Goal: Task Accomplishment & Management: Complete application form

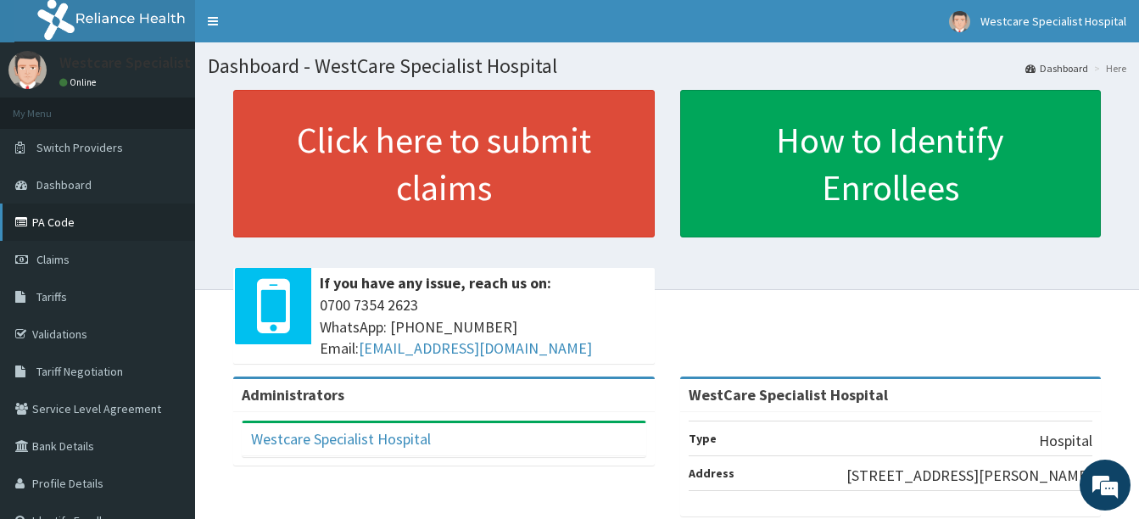
click at [31, 216] on icon at bounding box center [23, 222] width 17 height 12
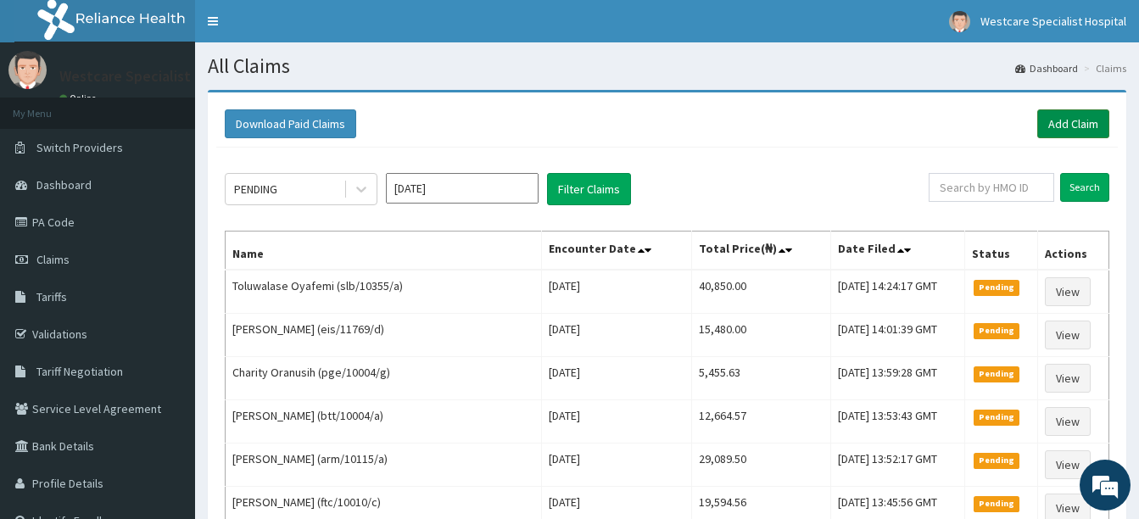
click at [1068, 118] on link "Add Claim" at bounding box center [1074, 123] width 72 height 29
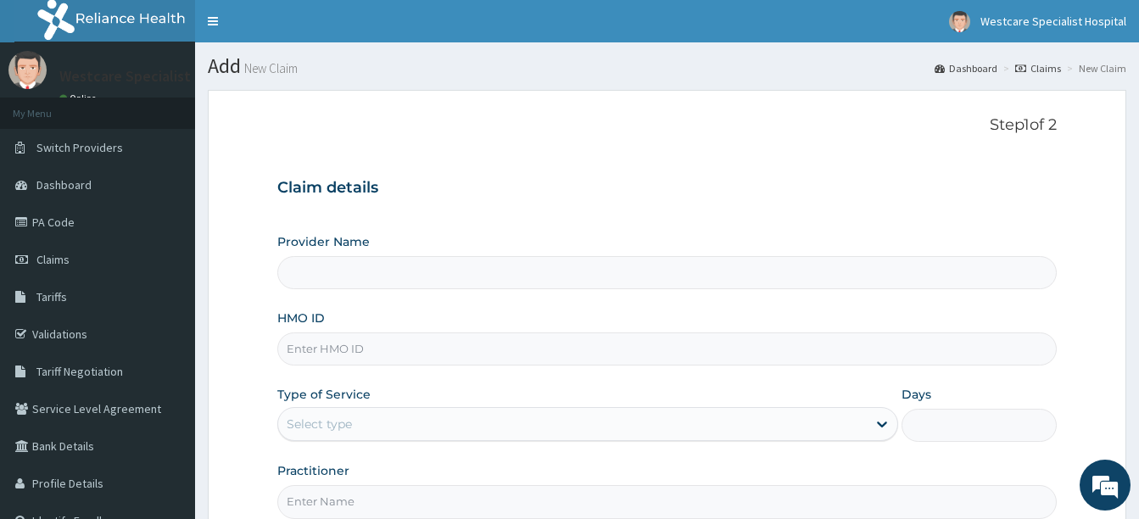
type input "WestCare Specialist Hospital"
click at [473, 332] on div "HMO ID" at bounding box center [667, 338] width 780 height 56
click at [438, 361] on input "HMO ID" at bounding box center [667, 349] width 780 height 33
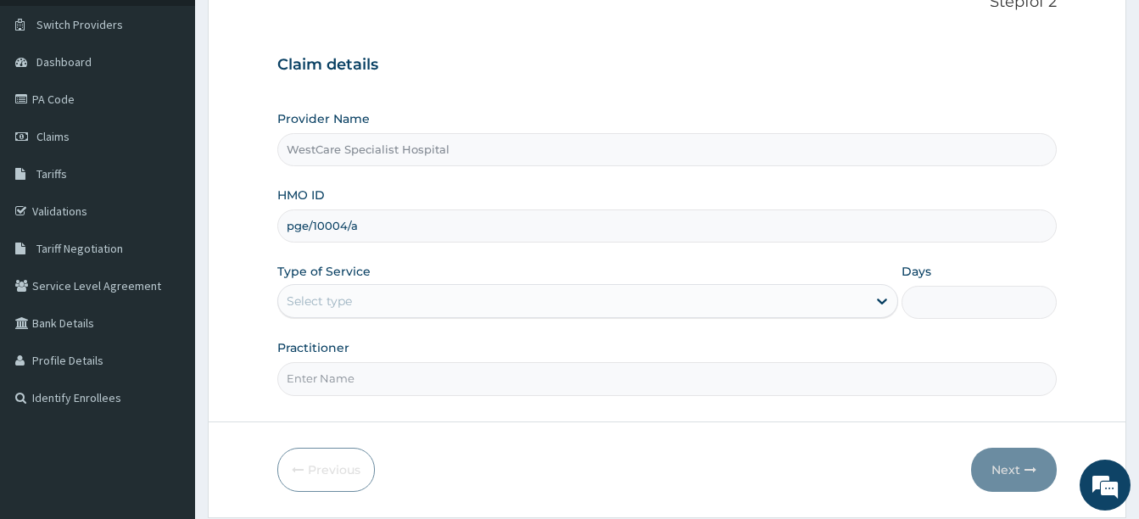
scroll to position [170, 0]
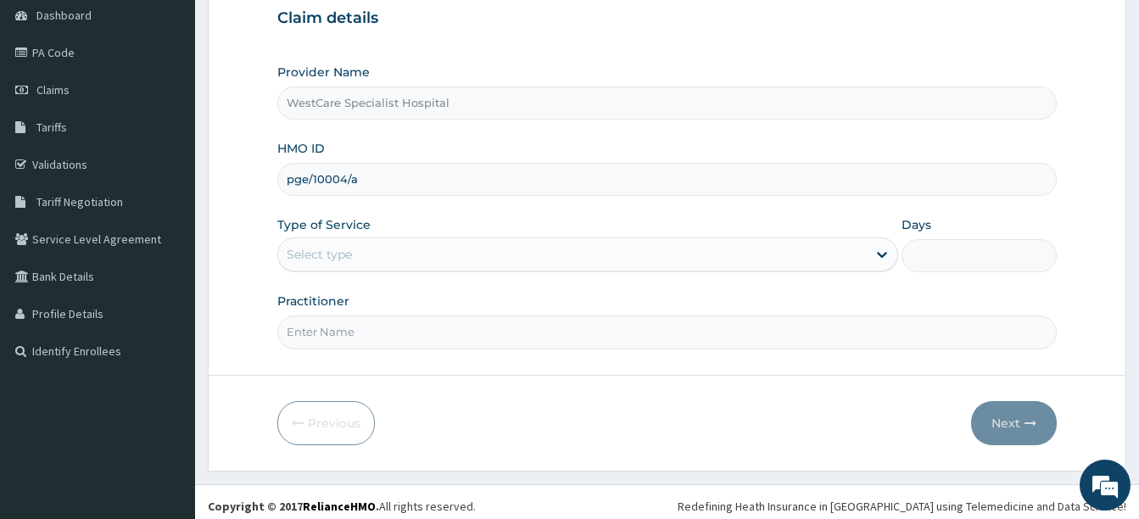
type input "pge/10004/a"
click at [335, 245] on div "Select type" at bounding box center [572, 254] width 589 height 27
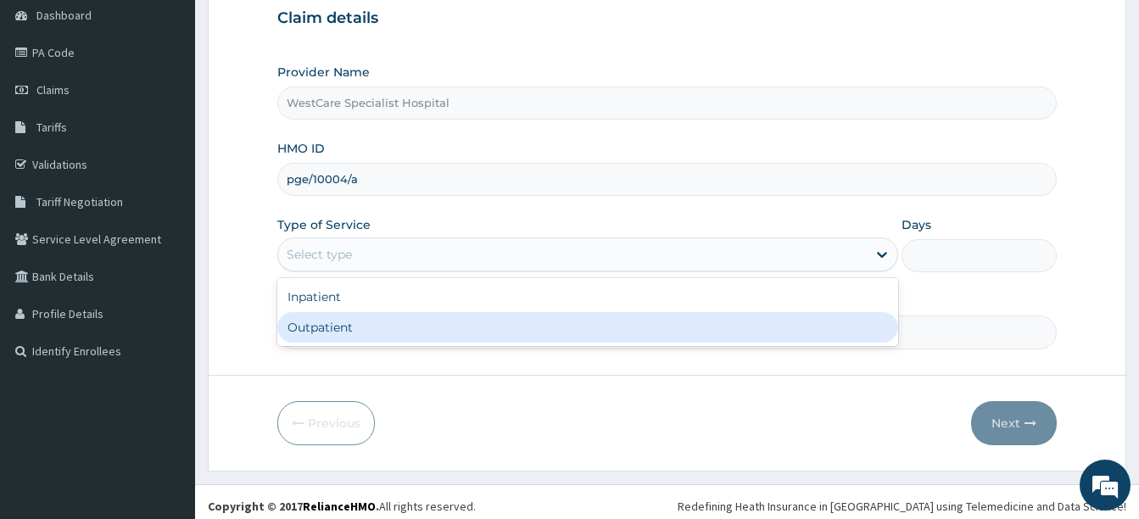
click at [342, 319] on div "Outpatient" at bounding box center [587, 327] width 621 height 31
type input "1"
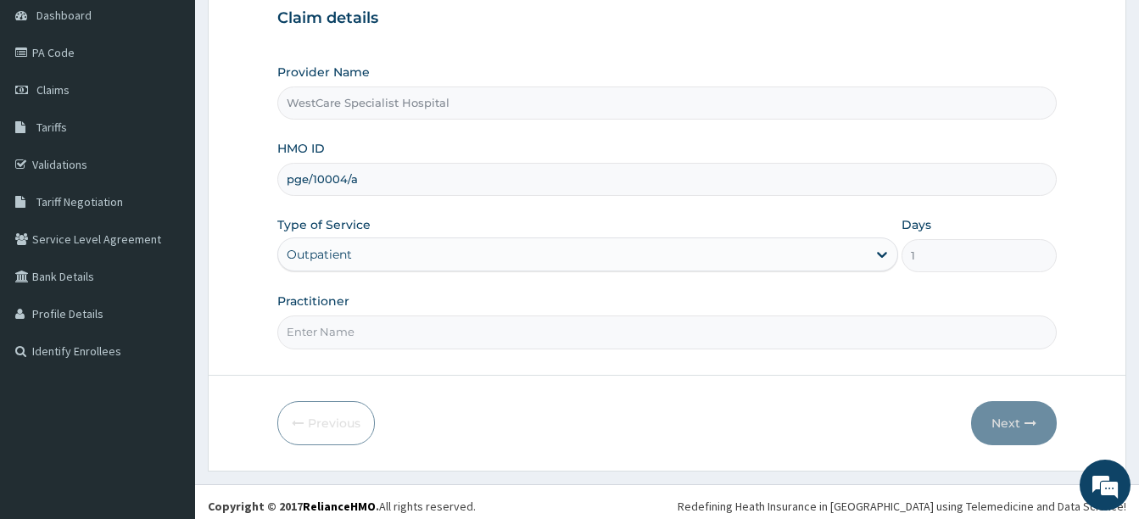
click at [342, 332] on input "Practitioner" at bounding box center [667, 332] width 780 height 33
type input "dr folorunsho"
click at [1002, 418] on button "Next" at bounding box center [1014, 423] width 86 height 44
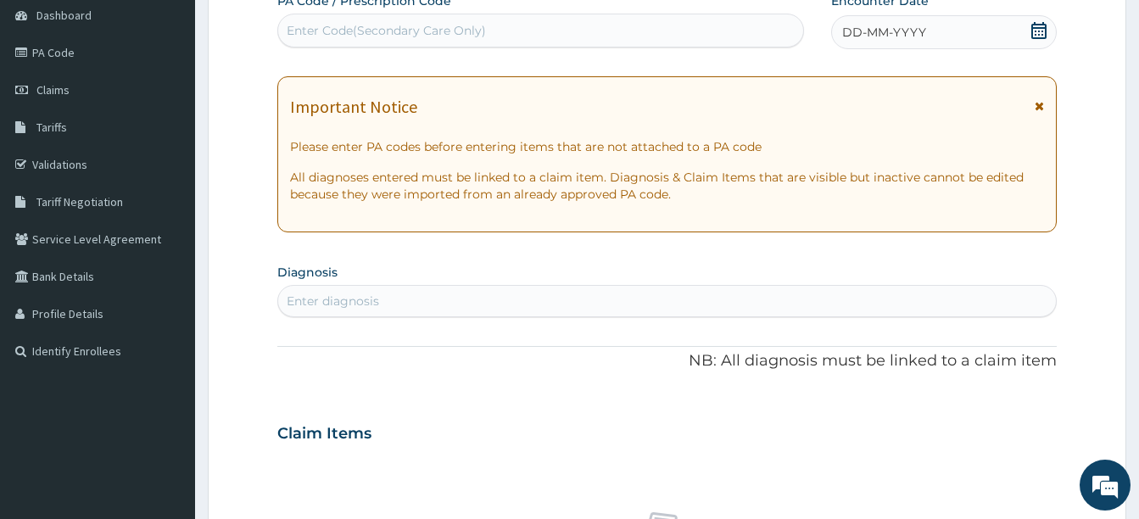
click at [405, 28] on div "Enter Code(Secondary Care Only)" at bounding box center [386, 30] width 199 height 17
paste input "PA/7E260A"
type input "PA/7E260A"
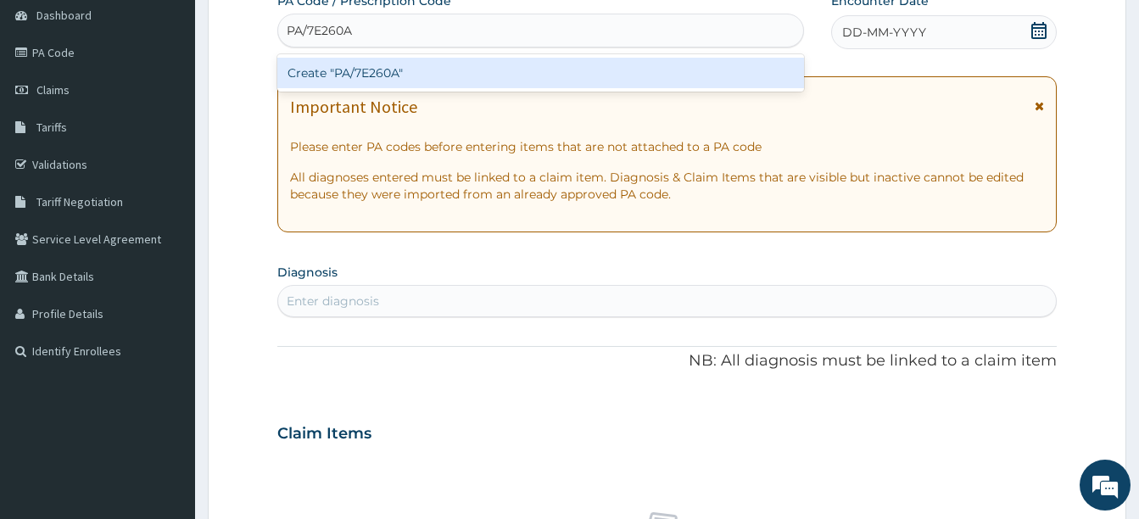
click at [453, 69] on div "Create "PA/7E260A"" at bounding box center [540, 73] width 527 height 31
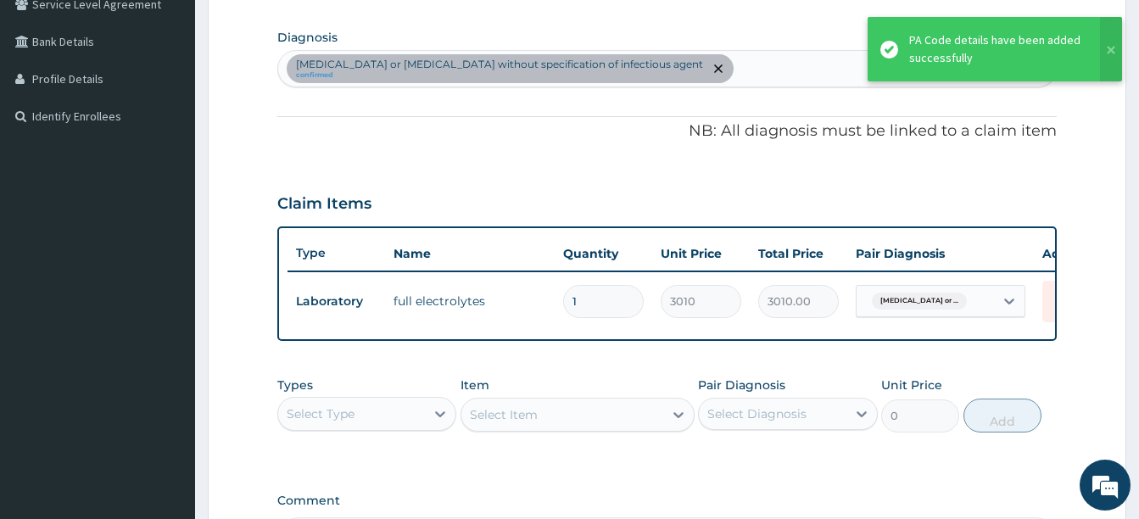
scroll to position [361, 0]
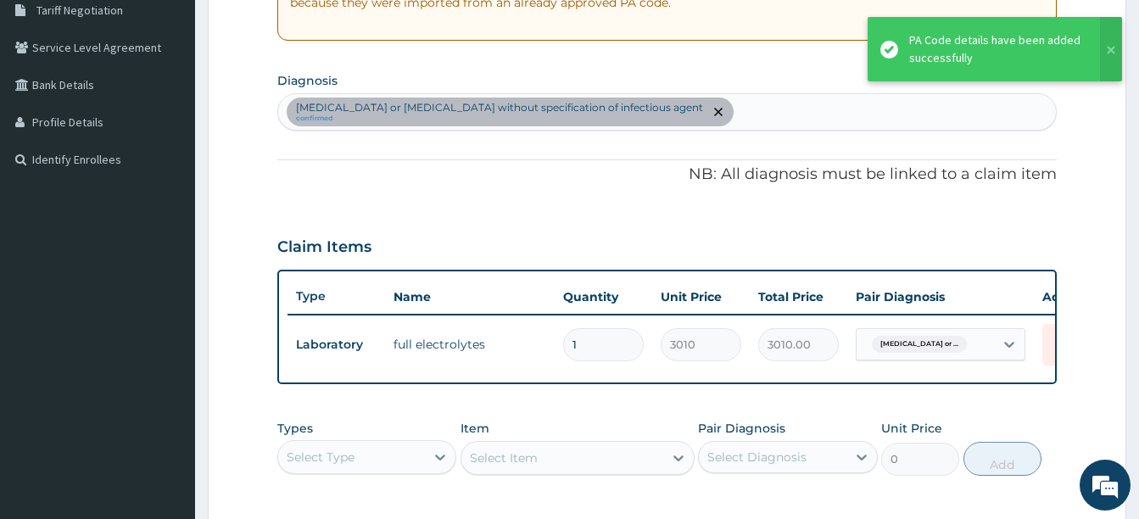
click at [781, 107] on div "Infectious gastroenteritis or colitis without specification of infectious agent…" at bounding box center [667, 112] width 778 height 36
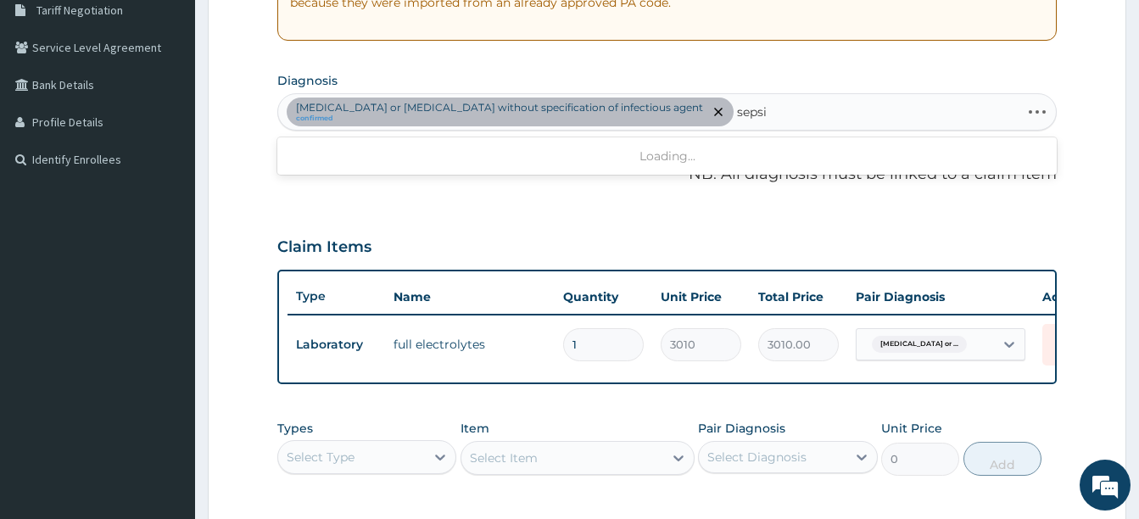
type input "sepsis"
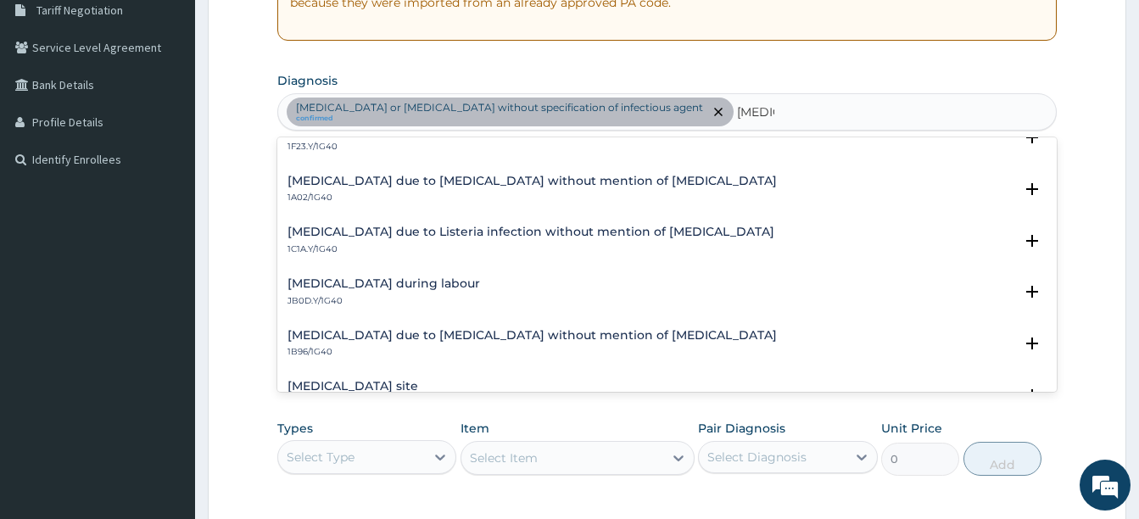
scroll to position [153, 0]
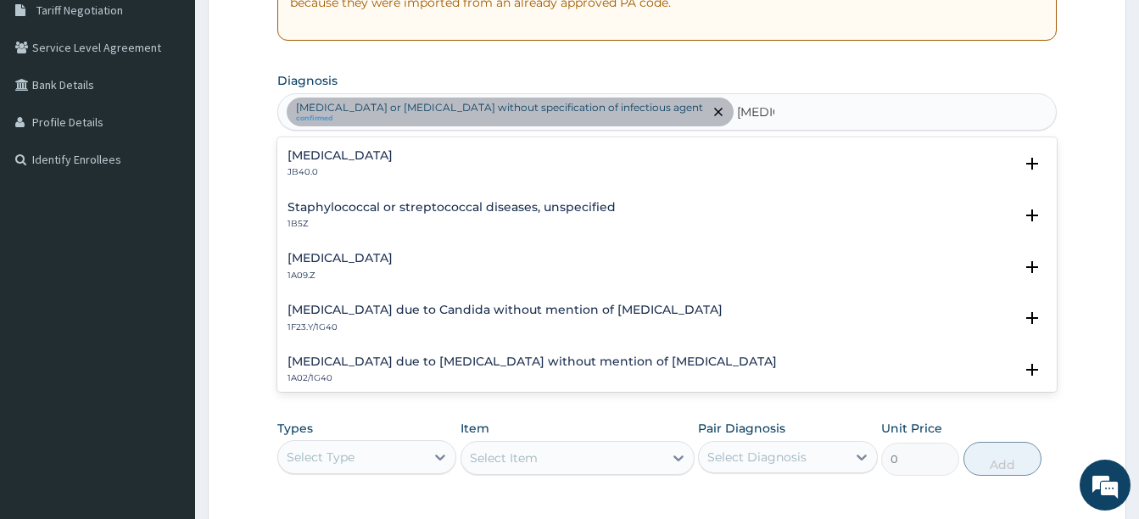
click at [318, 205] on h4 "Staphylococcal or streptococcal diseases, unspecified" at bounding box center [452, 207] width 328 height 13
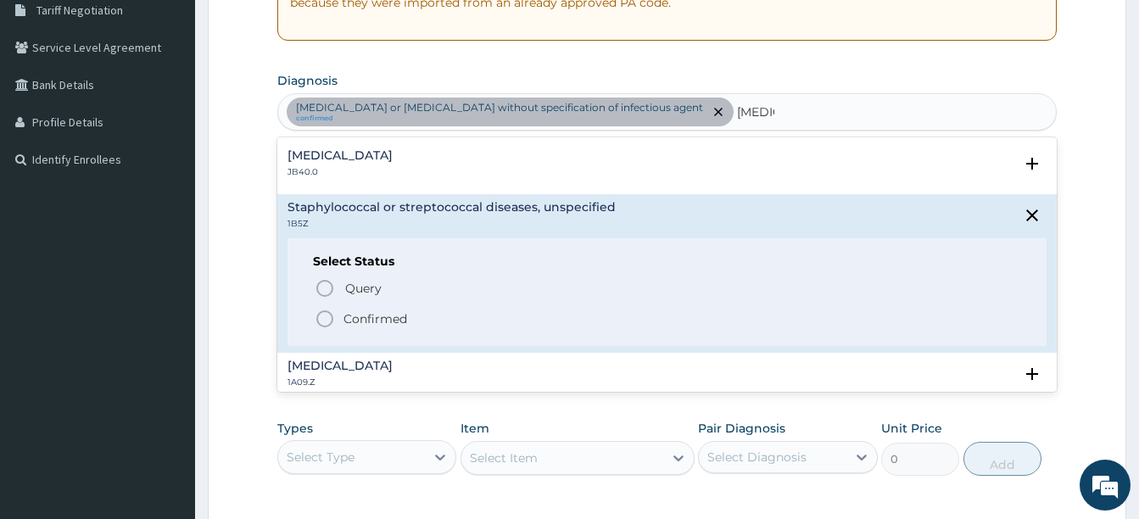
click at [322, 317] on icon "status option filled" at bounding box center [325, 319] width 20 height 20
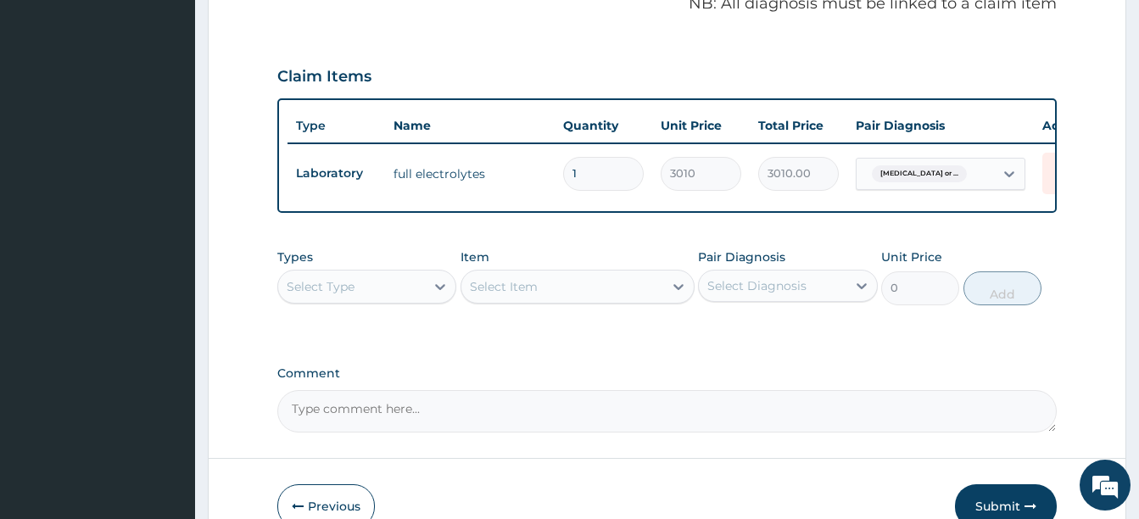
scroll to position [636, 0]
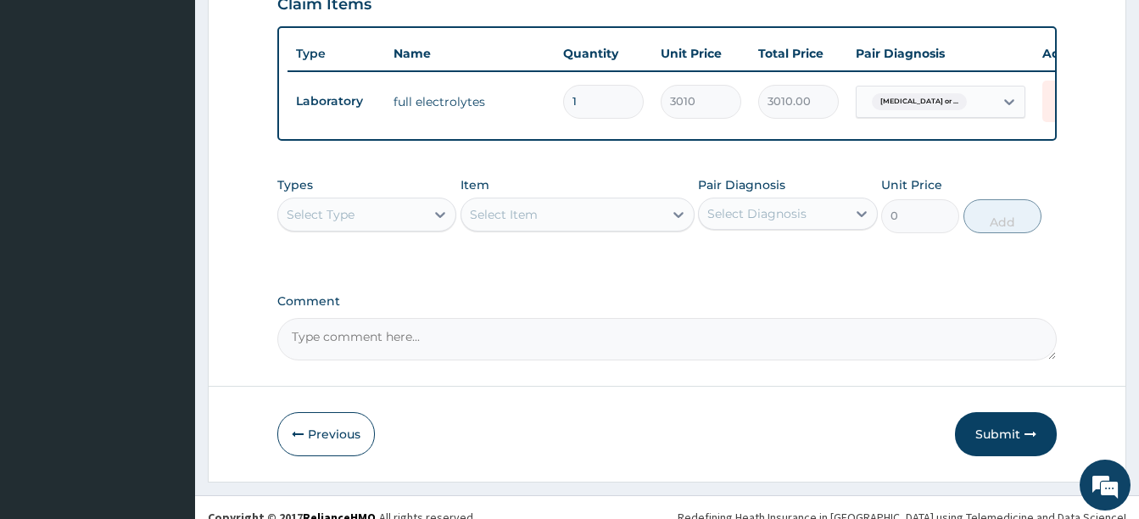
click at [319, 206] on div "Select Type" at bounding box center [321, 214] width 68 height 17
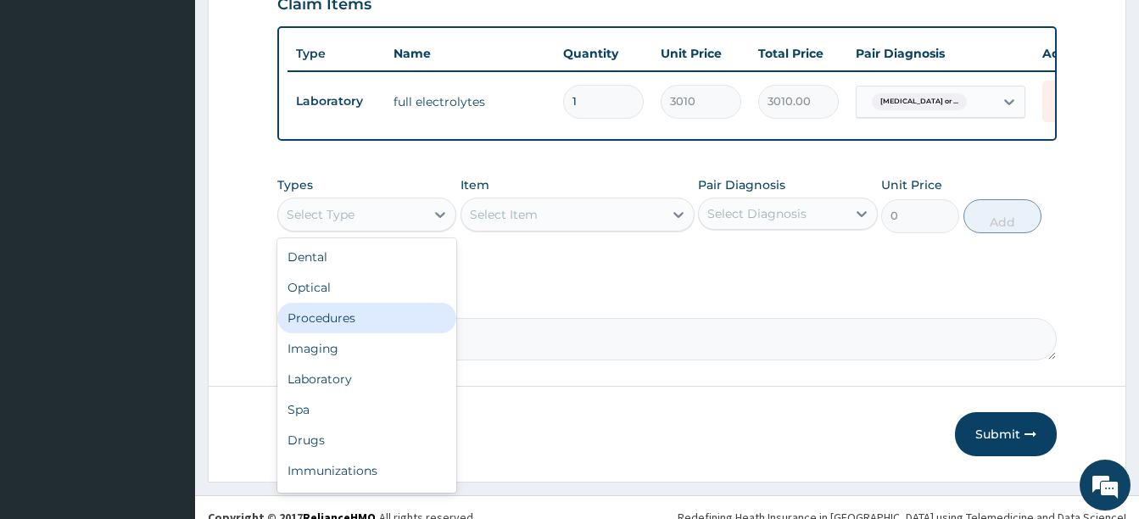
click at [356, 306] on div "Procedures" at bounding box center [366, 318] width 179 height 31
click at [401, 202] on div "Procedures" at bounding box center [351, 214] width 147 height 27
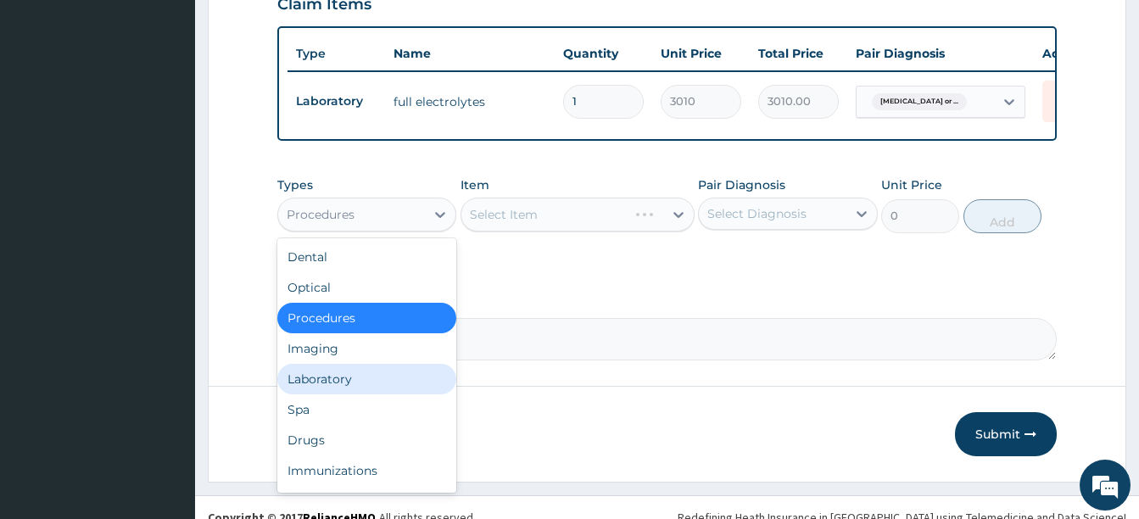
click at [365, 364] on div "Laboratory" at bounding box center [366, 379] width 179 height 31
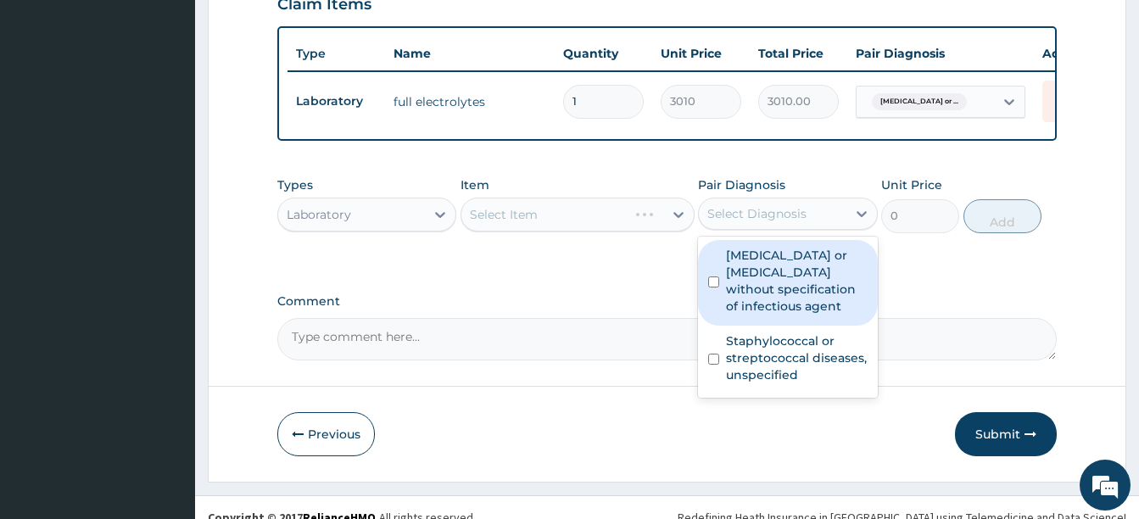
click at [751, 205] on div "Select Diagnosis" at bounding box center [757, 213] width 99 height 17
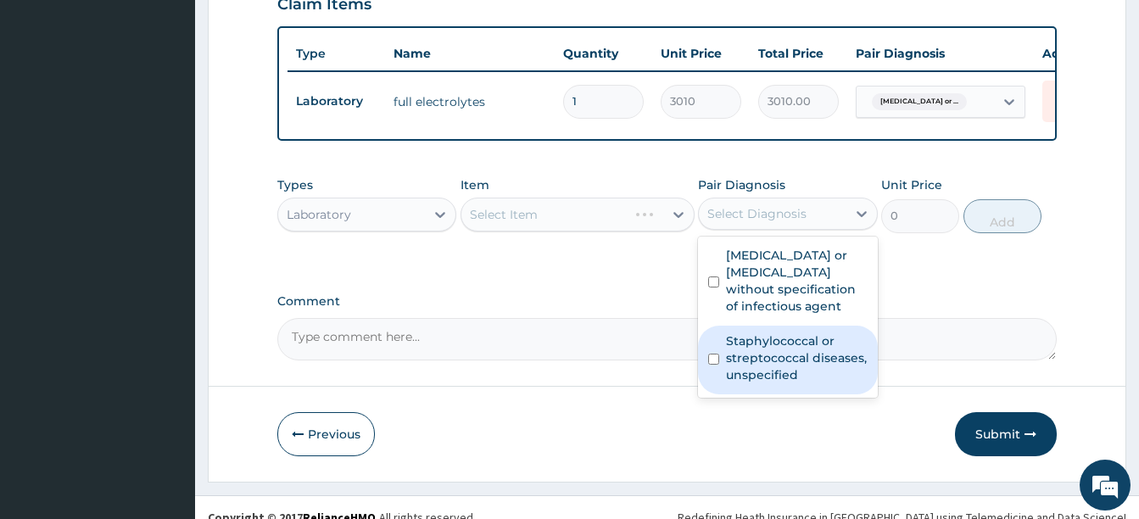
click at [766, 360] on label "Staphylococcal or streptococcal diseases, unspecified" at bounding box center [796, 358] width 141 height 51
checkbox input "true"
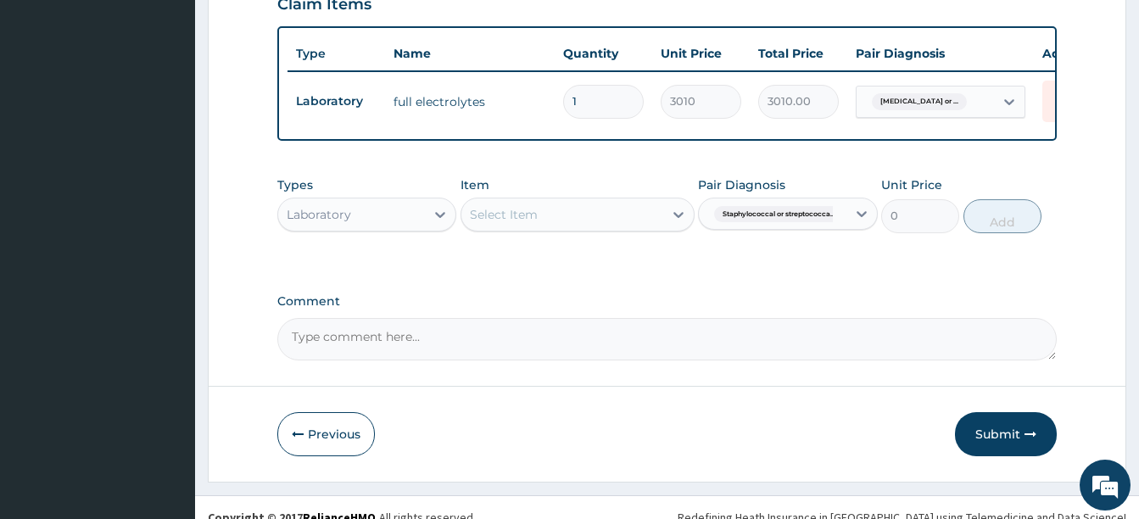
click at [584, 201] on div "Select Item" at bounding box center [563, 214] width 202 height 27
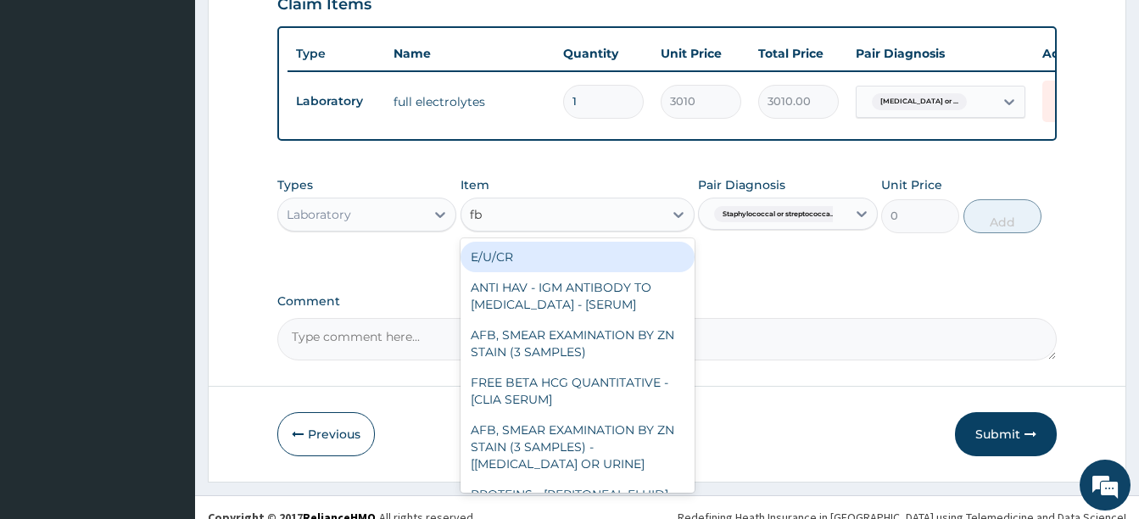
type input "fbc"
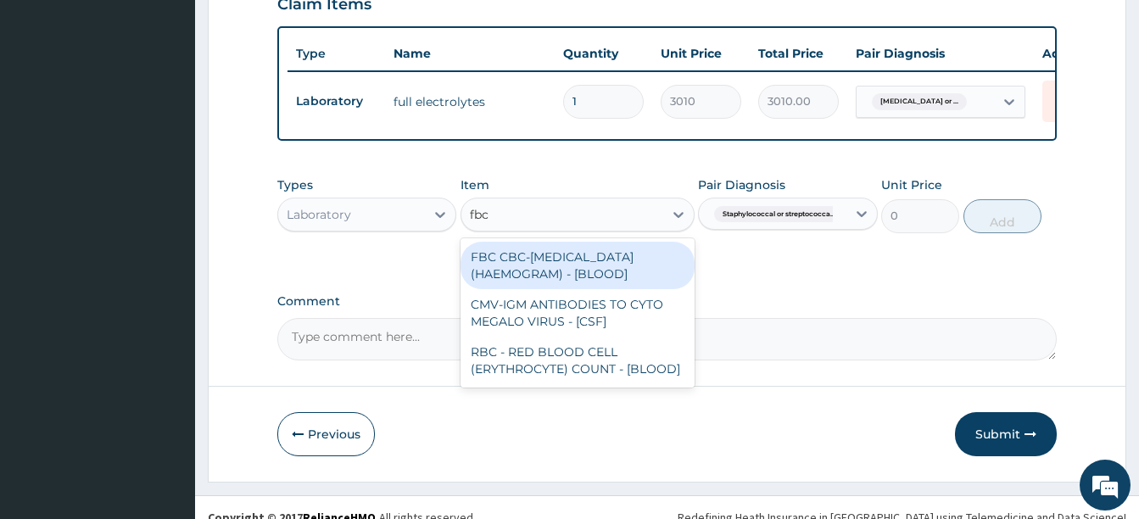
click at [574, 244] on div "FBC CBC-COMPLETE BLOOD COUNT (HAEMOGRAM) - [BLOOD]" at bounding box center [578, 266] width 234 height 48
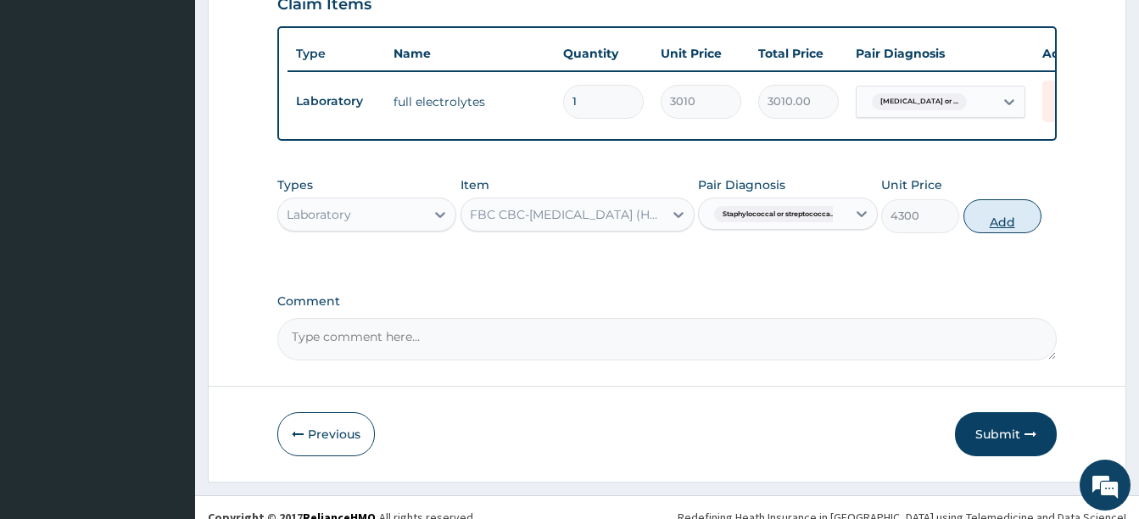
click at [994, 204] on button "Add" at bounding box center [1003, 216] width 78 height 34
type input "0"
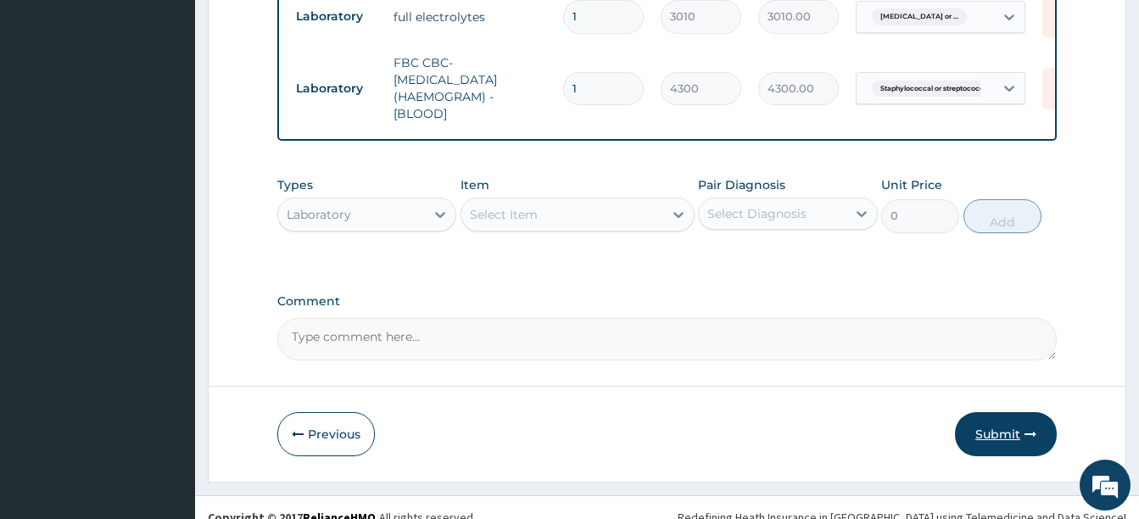
click at [996, 419] on button "Submit" at bounding box center [1006, 434] width 102 height 44
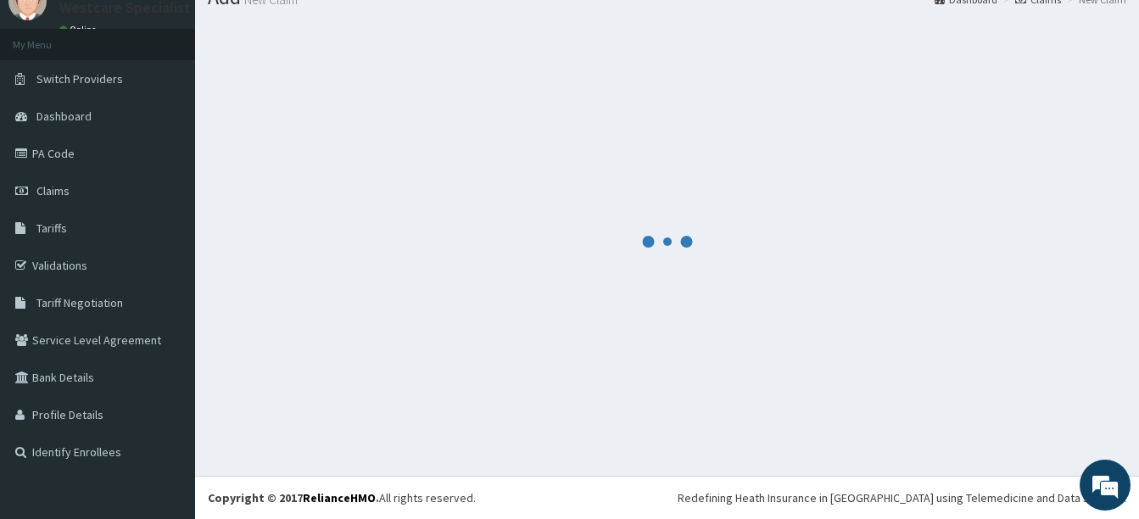
scroll to position [721, 0]
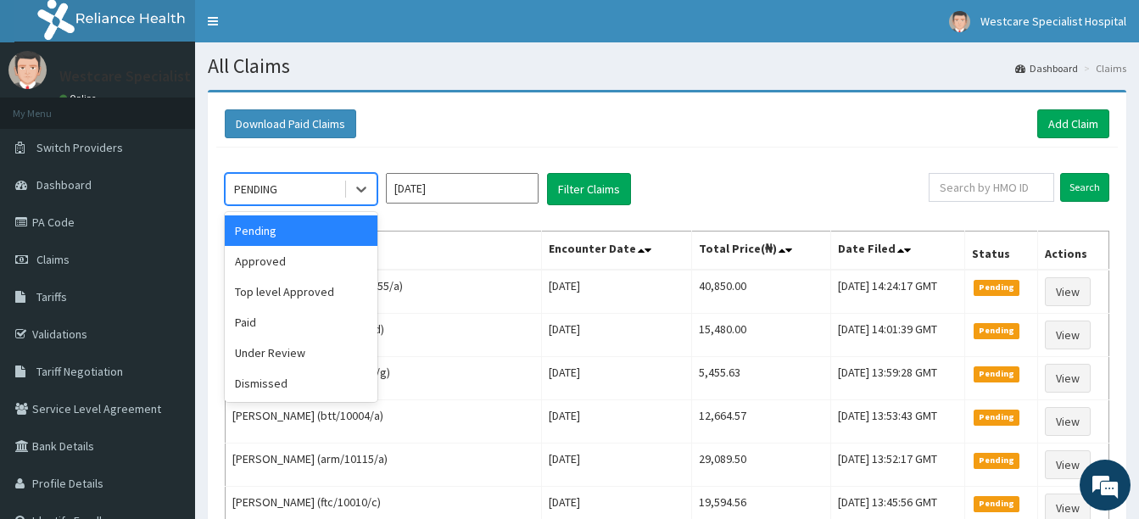
click at [260, 183] on div "PENDING" at bounding box center [255, 189] width 43 height 17
click at [288, 265] on div "Approved" at bounding box center [301, 261] width 153 height 31
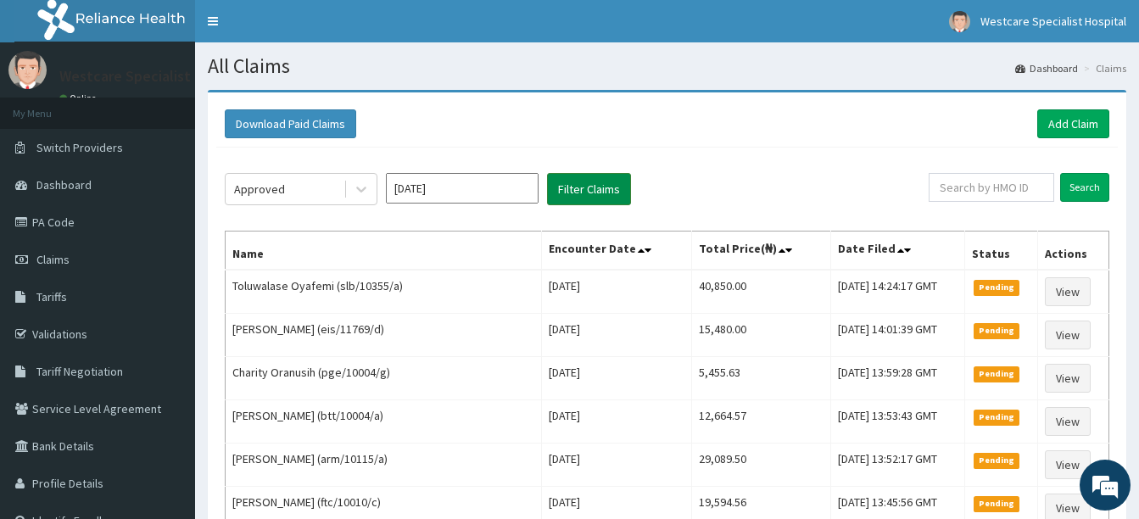
click at [567, 188] on button "Filter Claims" at bounding box center [589, 189] width 84 height 32
